Goal: Information Seeking & Learning: Learn about a topic

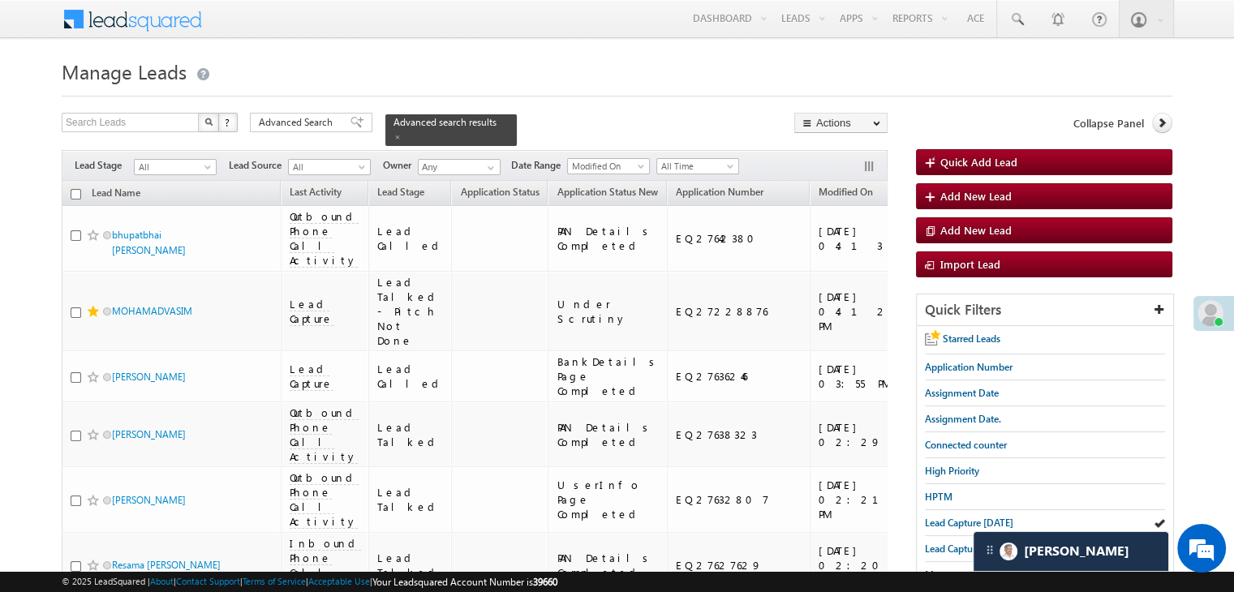
click at [944, 520] on span "Lead Capture [DATE]" at bounding box center [969, 523] width 88 height 12
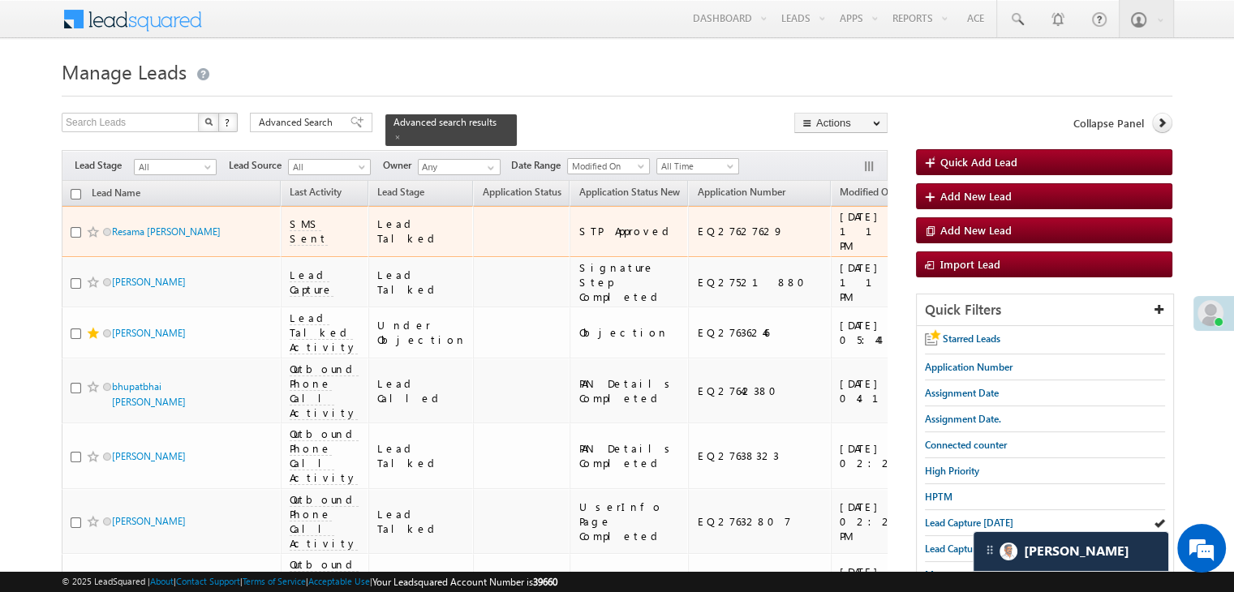
click at [91, 239] on span at bounding box center [93, 232] width 13 height 13
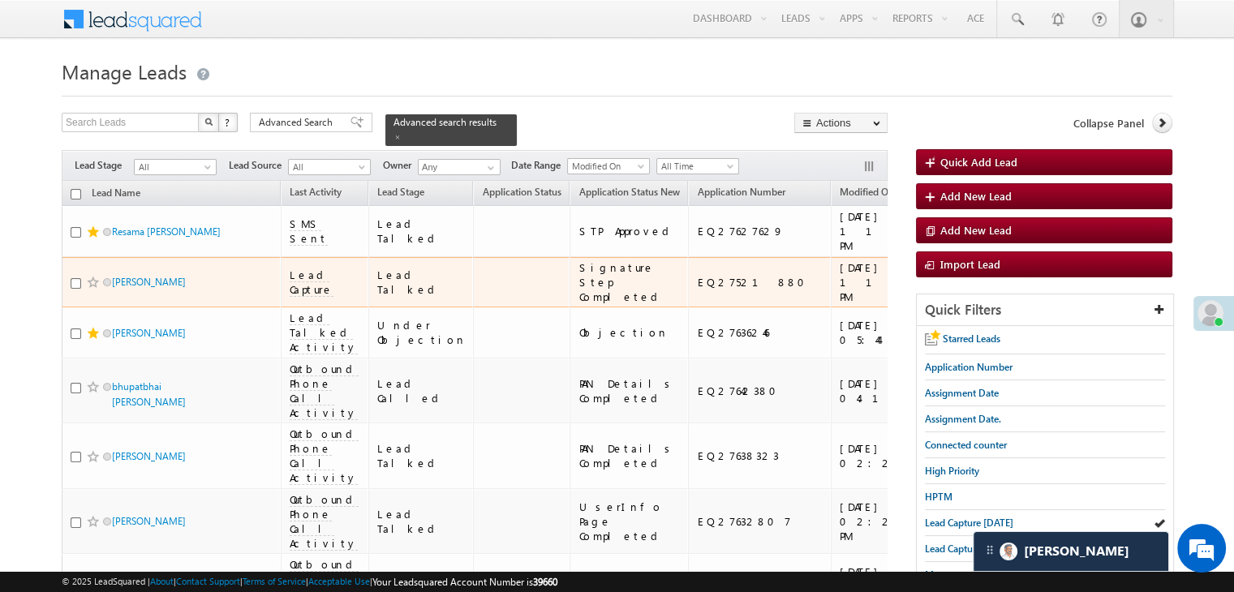
click at [950, 297] on div "[URL][DOMAIN_NAME]" at bounding box center [999, 282] width 99 height 29
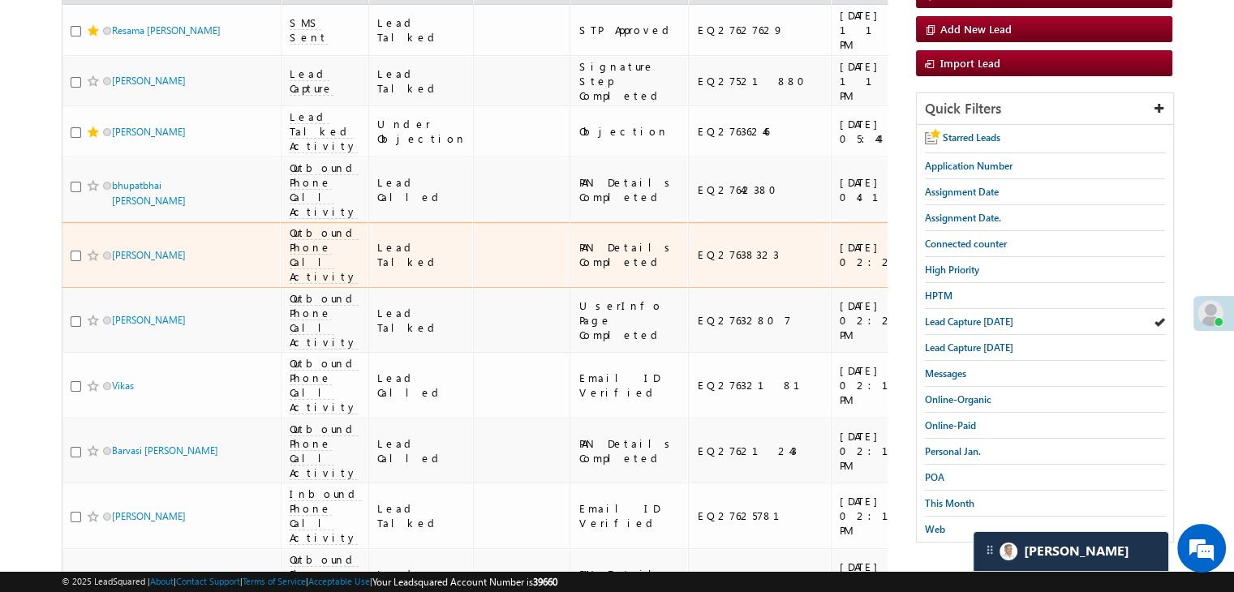
scroll to position [81, 0]
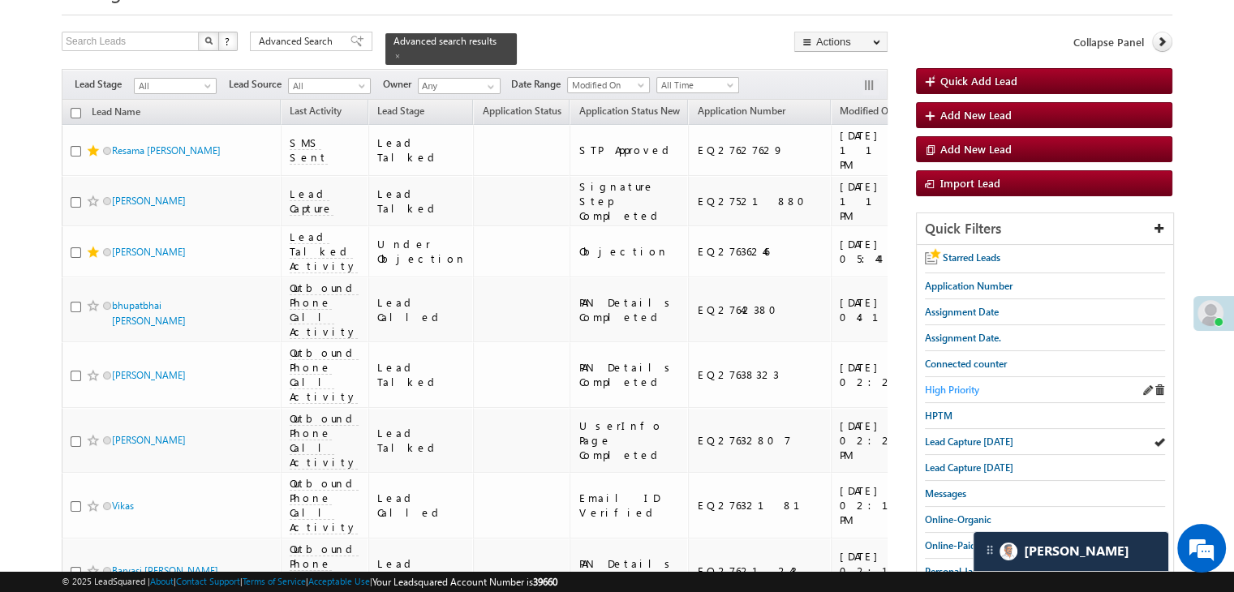
click at [953, 390] on span "High Priority" at bounding box center [952, 390] width 54 height 12
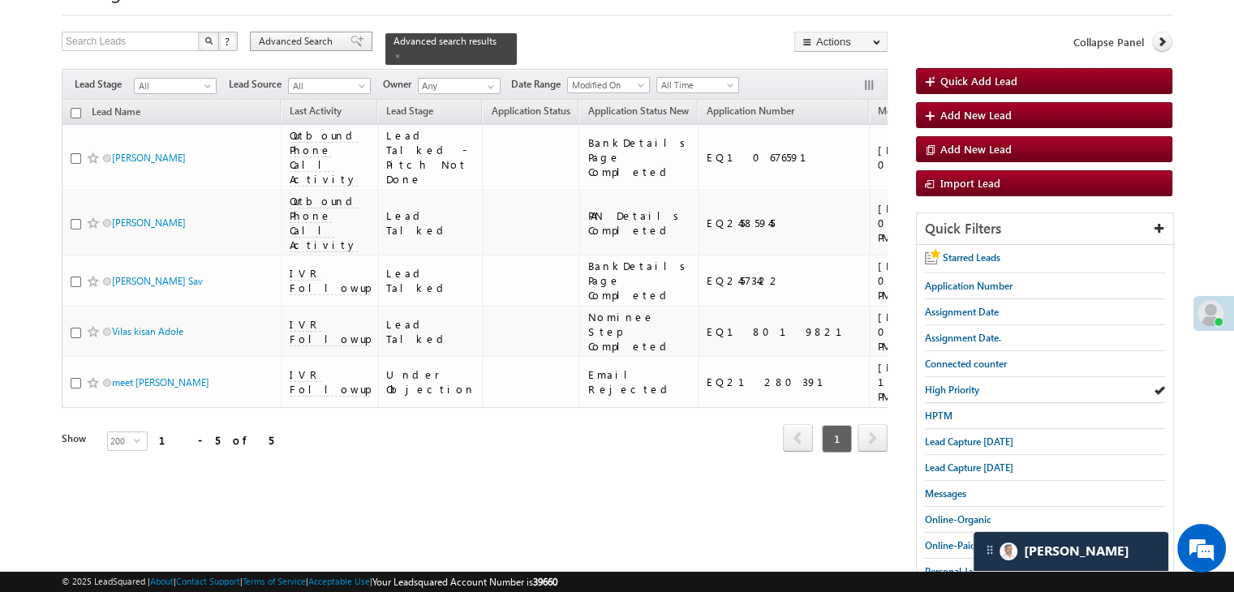
click at [276, 45] on span "Advanced Search" at bounding box center [298, 41] width 79 height 15
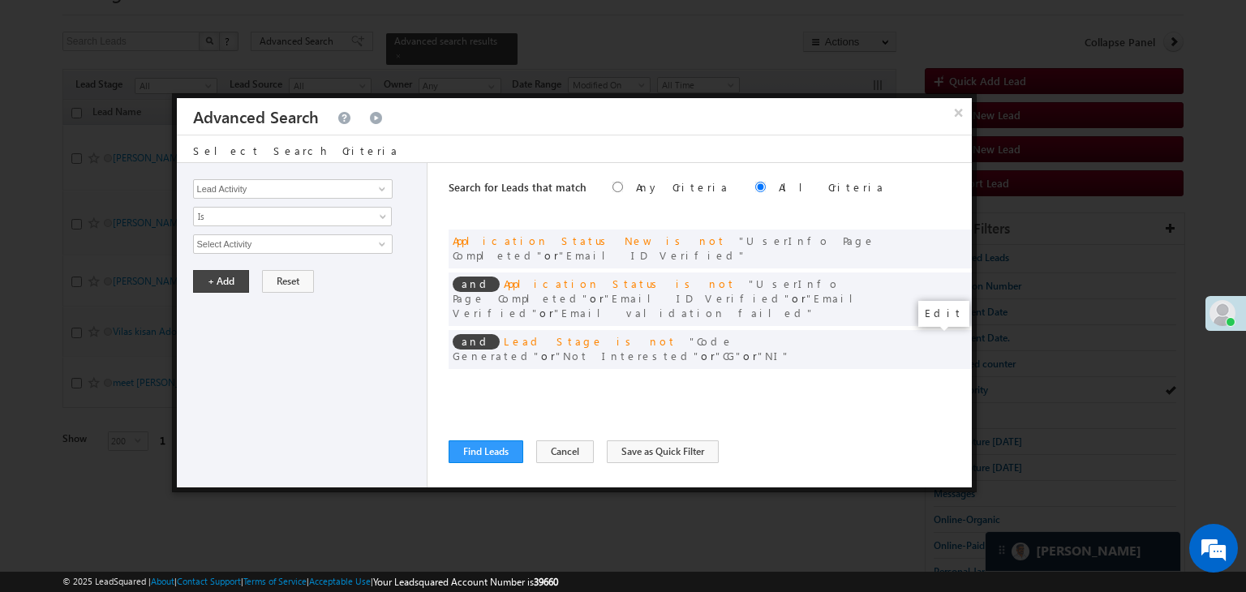
click at [932, 377] on span at bounding box center [934, 382] width 11 height 11
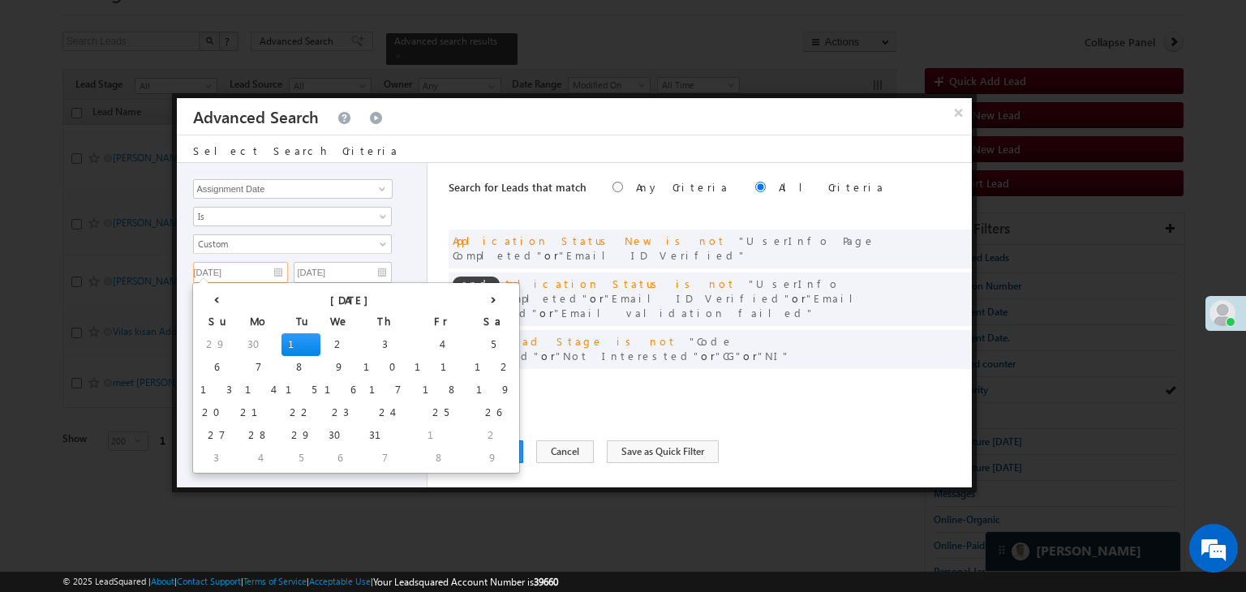
click at [282, 269] on input "[DATE]" at bounding box center [240, 272] width 95 height 21
click at [471, 296] on th "›" at bounding box center [493, 298] width 45 height 24
click at [477, 296] on th "›" at bounding box center [496, 298] width 39 height 24
click at [212, 297] on th "‹" at bounding box center [218, 298] width 45 height 24
click at [393, 414] on td "21" at bounding box center [415, 413] width 45 height 23
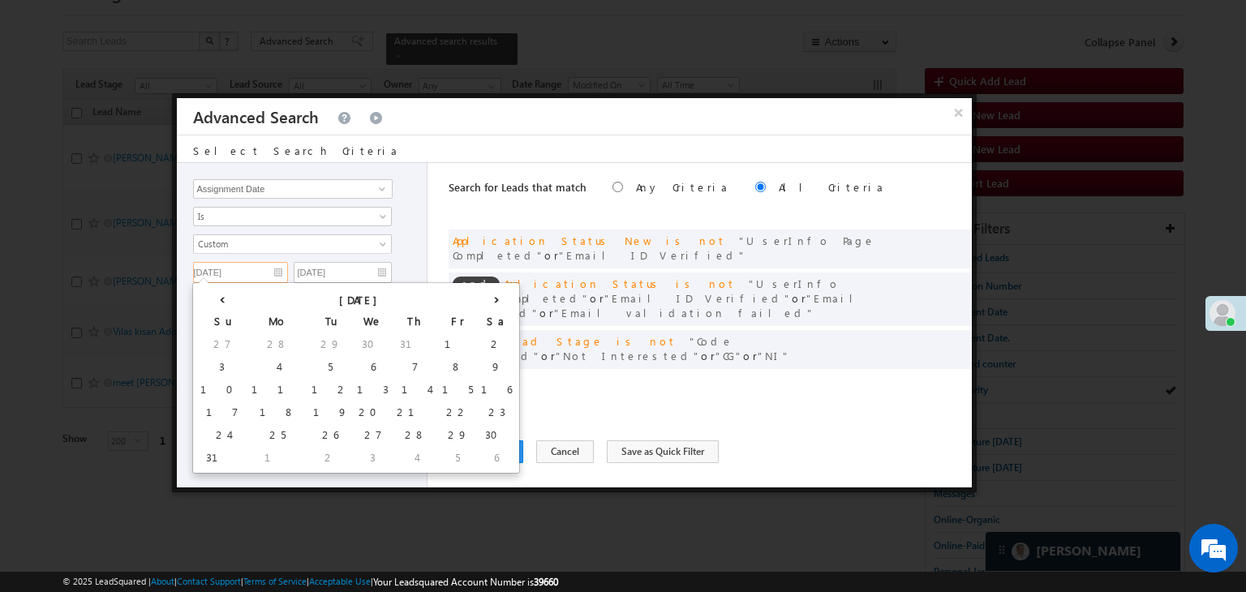
type input "[DATE]"
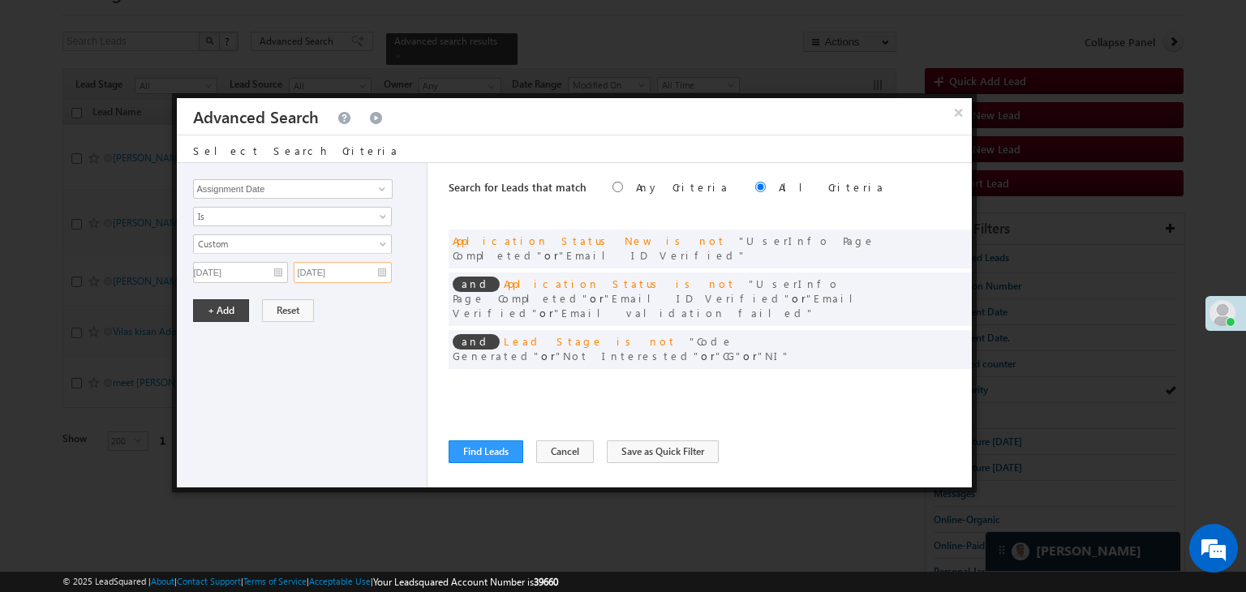
click at [355, 277] on input "[DATE]" at bounding box center [343, 272] width 98 height 21
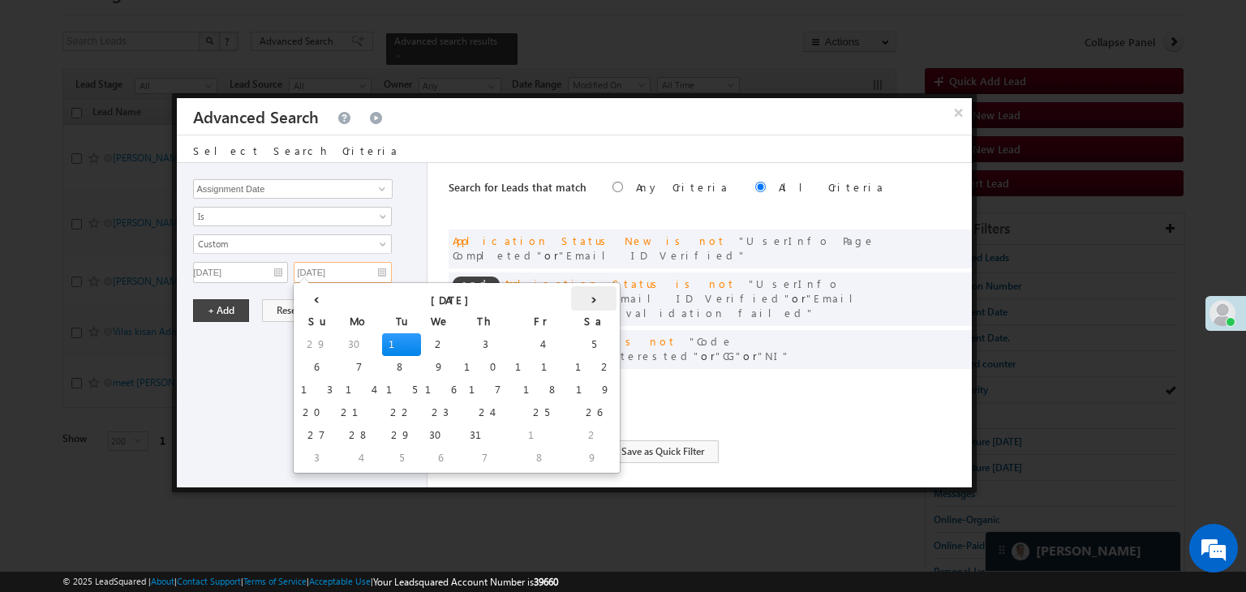
click at [571, 296] on th "›" at bounding box center [593, 298] width 45 height 24
drag, startPoint x: 406, startPoint y: 414, endPoint x: 396, endPoint y: 414, distance: 9.7
click at [493, 414] on td "21" at bounding box center [515, 413] width 45 height 23
type input "[DATE]"
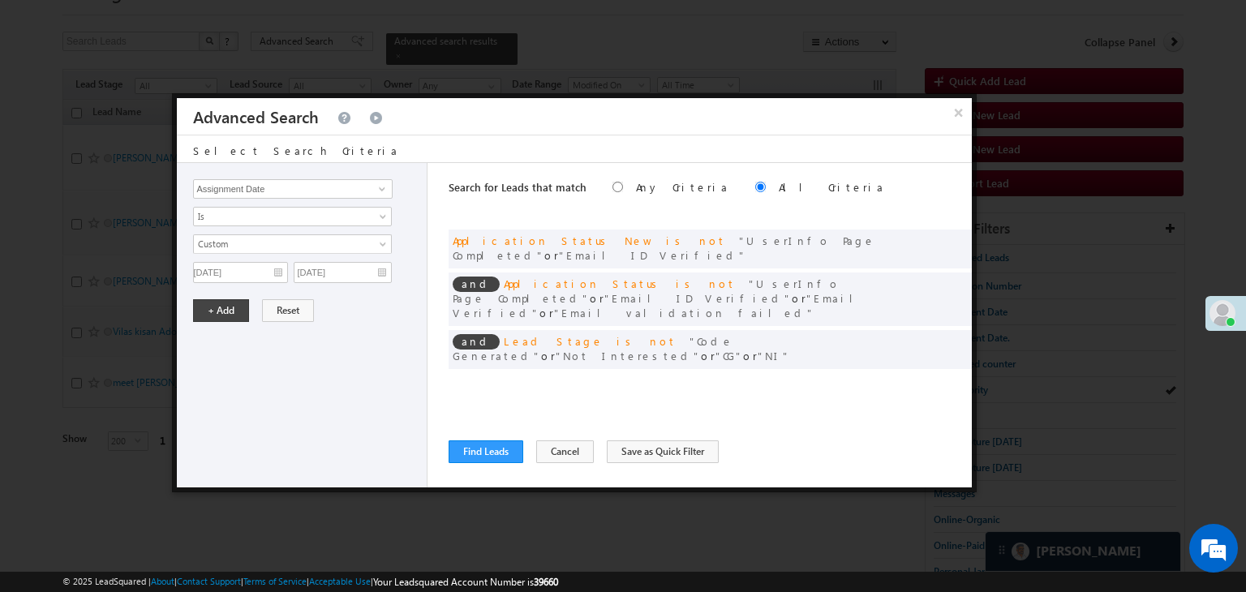
click at [231, 324] on div "Lead Activity Task Sales Group Prospect Id WA Last Message Timestamp 4th Day Di…" at bounding box center [303, 325] width 252 height 325
click at [230, 312] on button "+ Add" at bounding box center [221, 310] width 56 height 23
click at [474, 443] on button "Find Leads" at bounding box center [486, 452] width 75 height 23
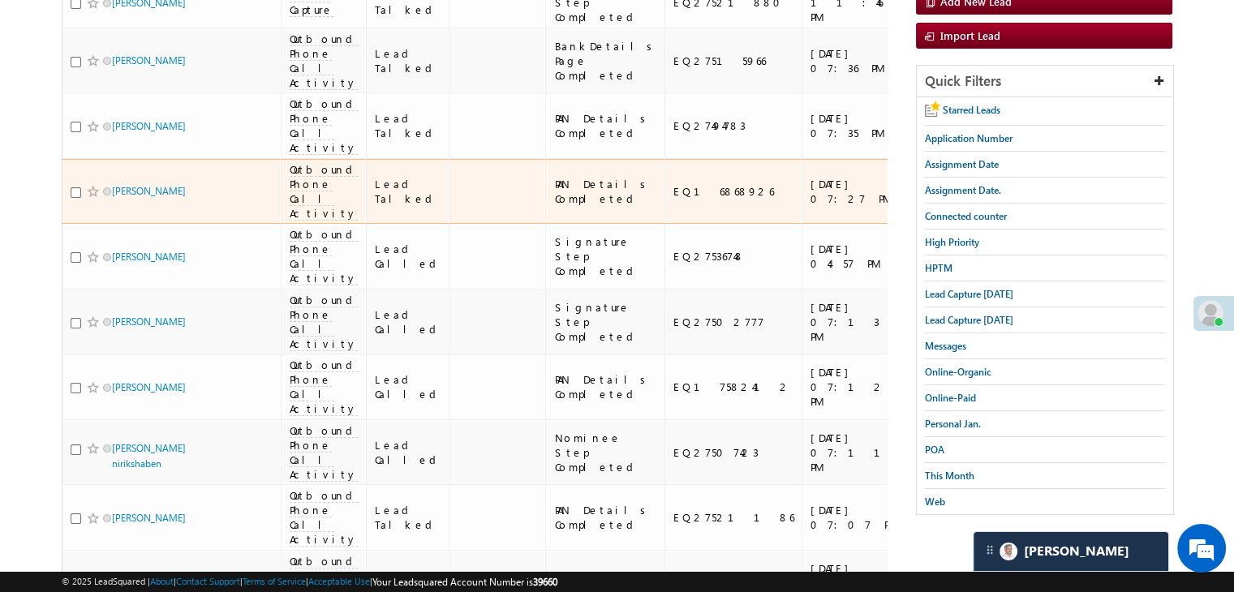
scroll to position [120, 0]
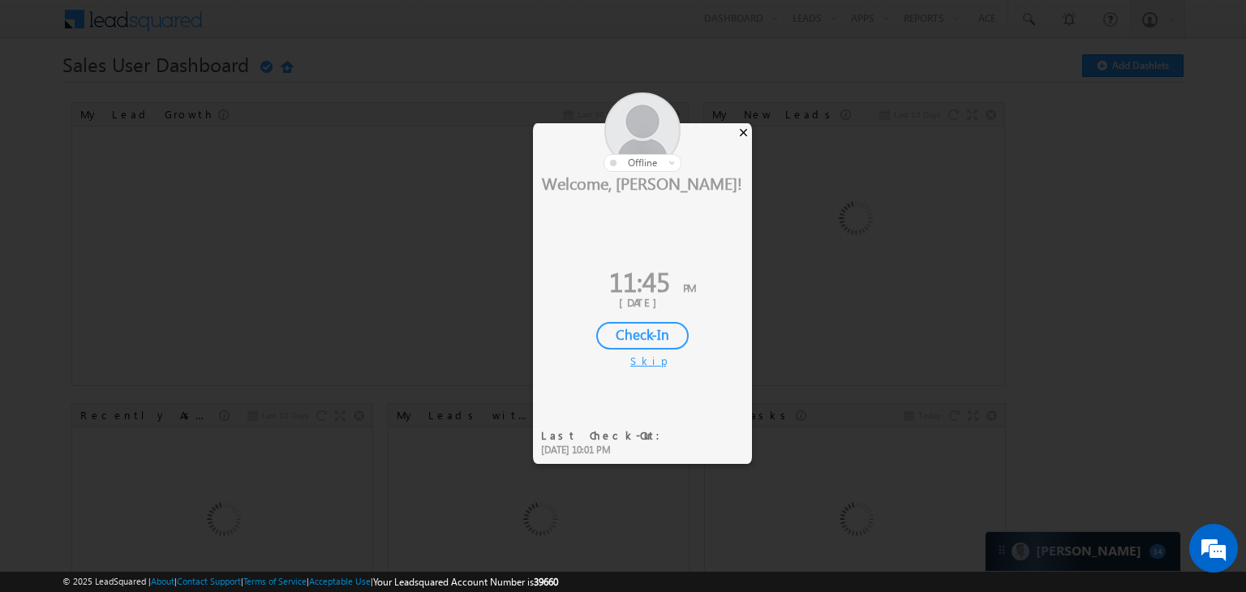
click at [746, 128] on div "×" at bounding box center [743, 132] width 17 height 18
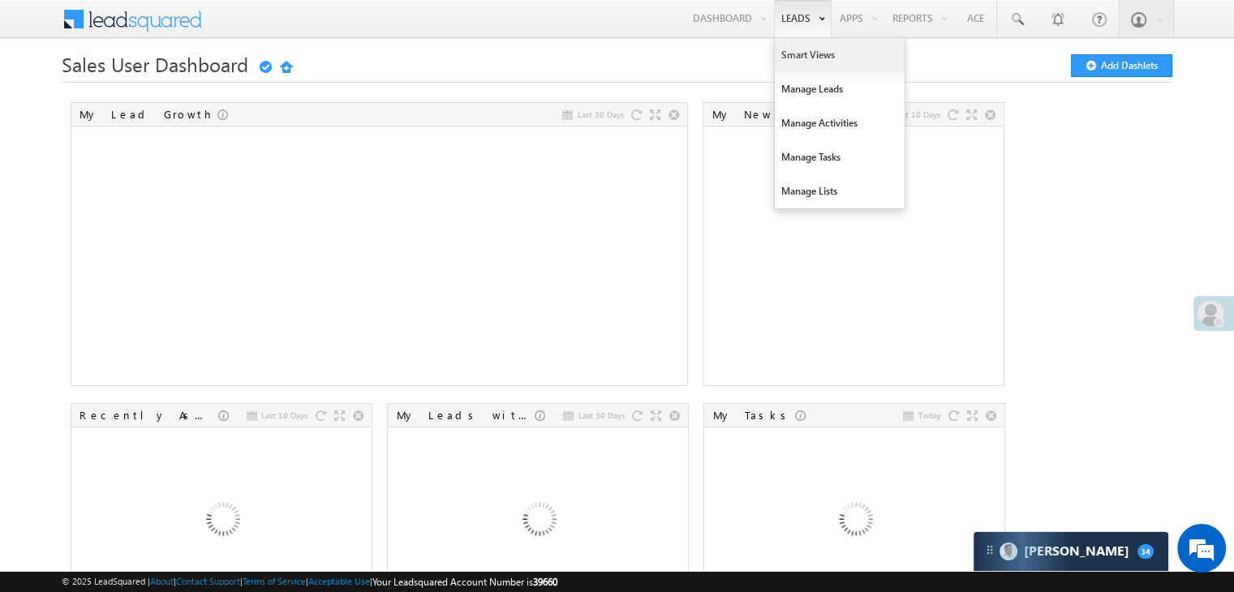
click at [789, 56] on link "Smart Views" at bounding box center [840, 55] width 130 height 34
